Goal: Transaction & Acquisition: Purchase product/service

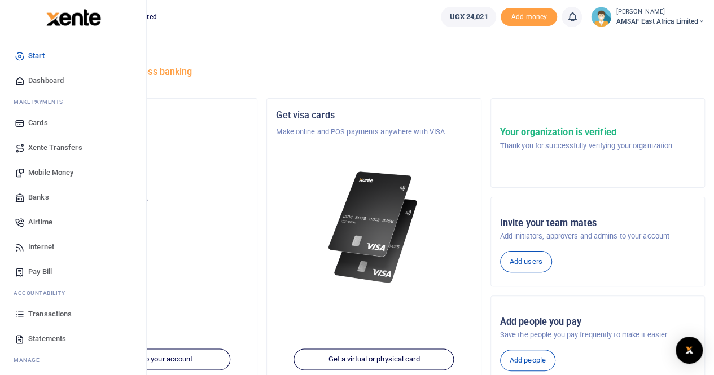
click at [52, 173] on span "Mobile Money" at bounding box center [50, 172] width 45 height 11
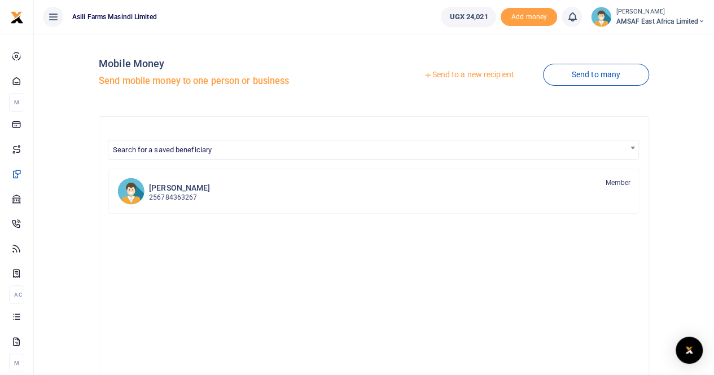
click at [465, 76] on link "Send to a new recipient" at bounding box center [468, 75] width 147 height 20
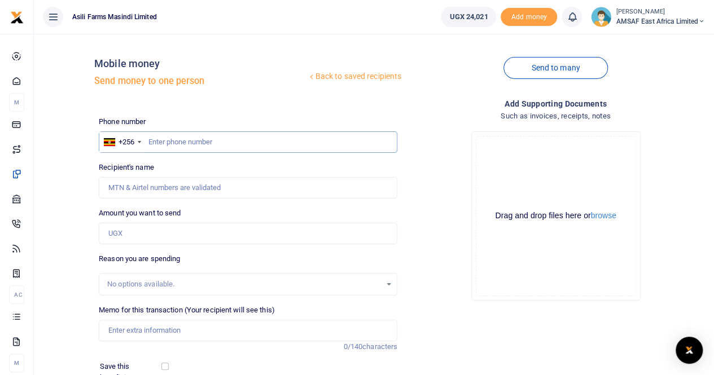
click at [235, 143] on input "text" at bounding box center [248, 141] width 298 height 21
type input "778111372"
type input "[PERSON_NAME]"
type input "7"
type input "763972298"
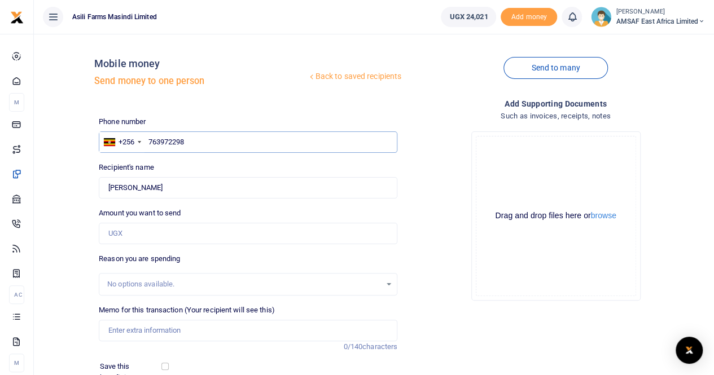
type input "[PERSON_NAME]"
